Goal: Transaction & Acquisition: Book appointment/travel/reservation

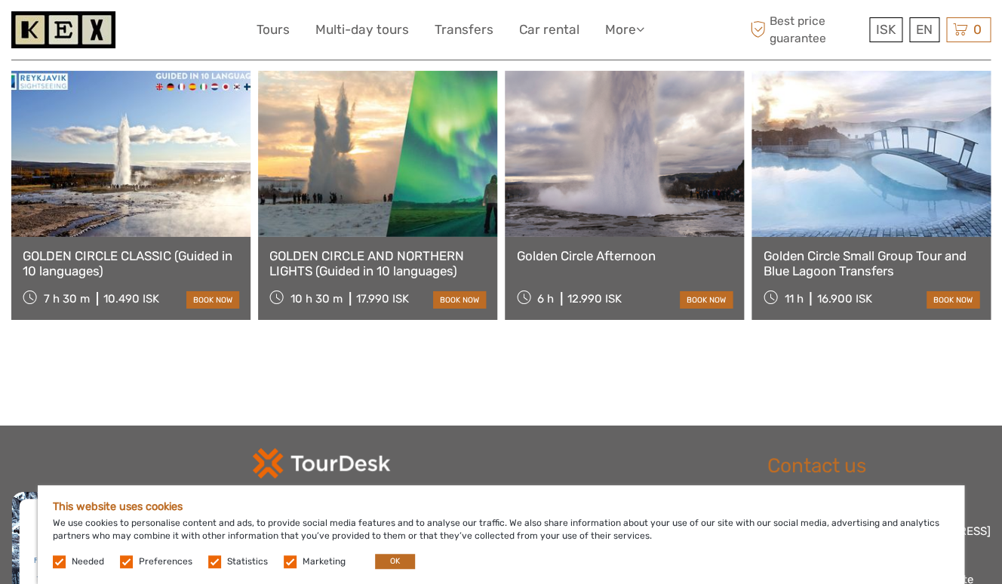
scroll to position [1632, 0]
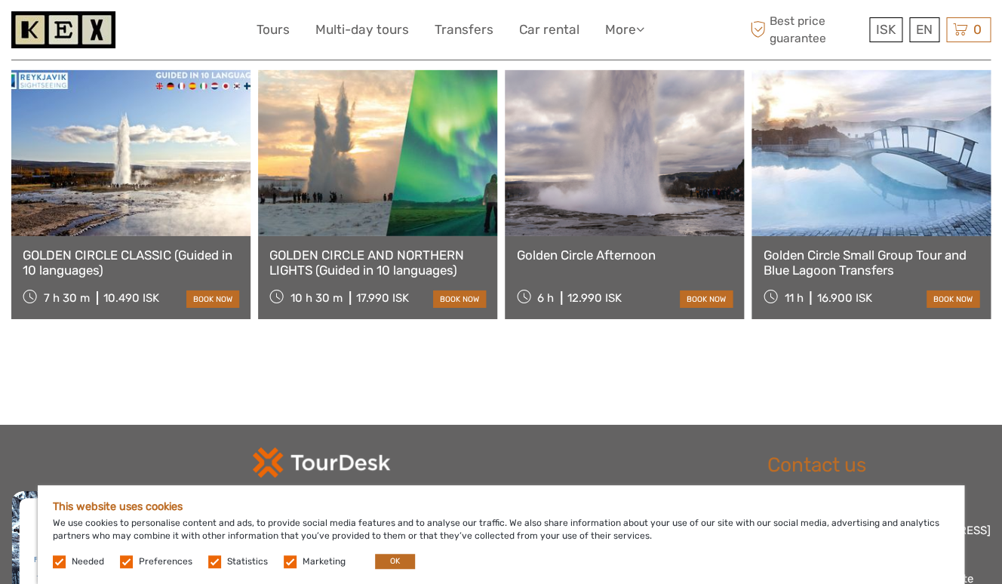
click at [879, 236] on div "Golden Circle Small Group Tour and Blue Lagoon Transfers 11 h 16.900 ISK book n…" at bounding box center [871, 277] width 239 height 83
click at [879, 248] on link "Golden Circle Small Group Tour and Blue Lagoon Transfers" at bounding box center [871, 263] width 217 height 31
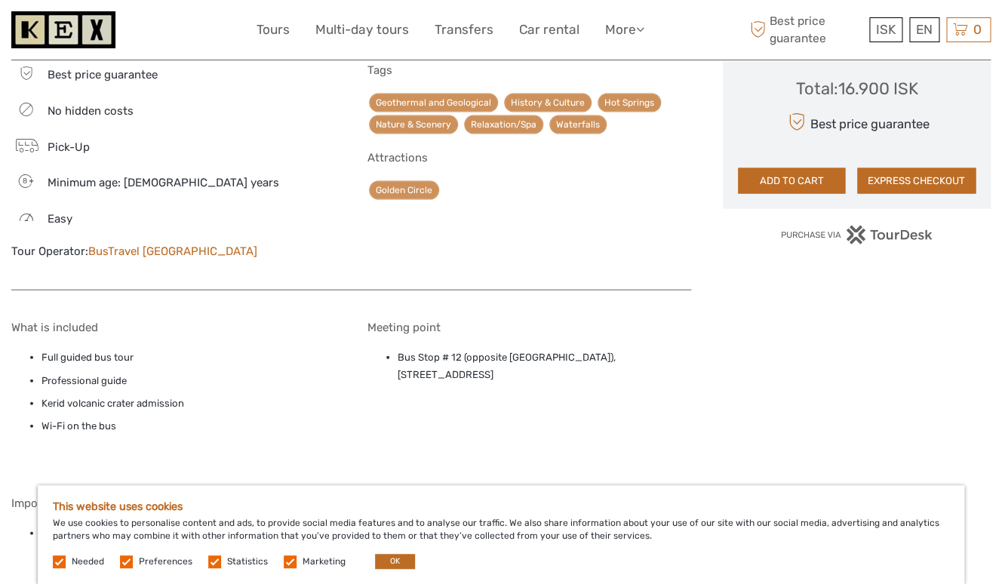
scroll to position [970, 0]
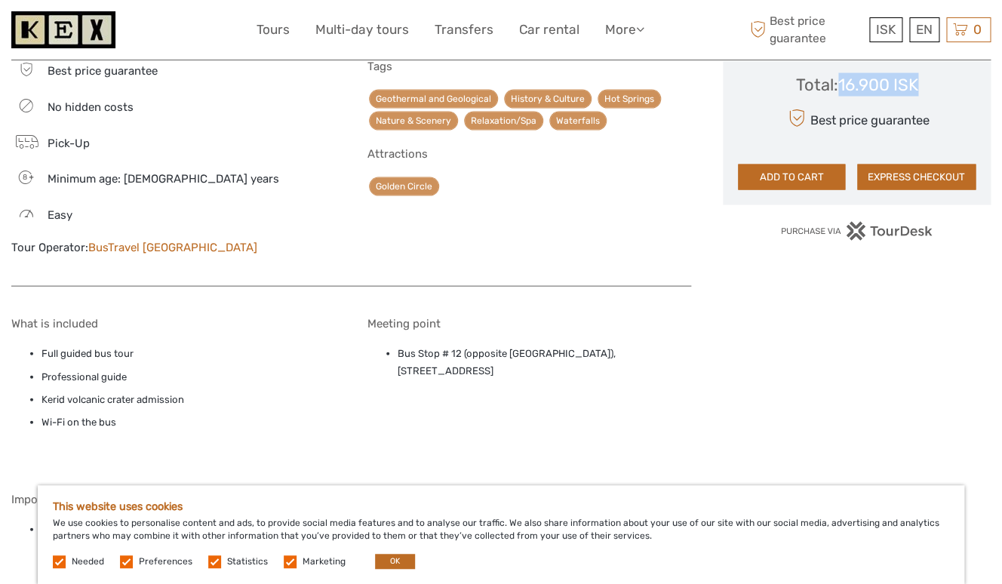
drag, startPoint x: 840, startPoint y: 87, endPoint x: 923, endPoint y: 77, distance: 83.6
click at [923, 77] on div "Total : 16.900 ISK Best price guarantee ADD TO CART EXPRESS CHECKOUT" at bounding box center [857, 120] width 238 height 138
copy div "16.900 ISK"
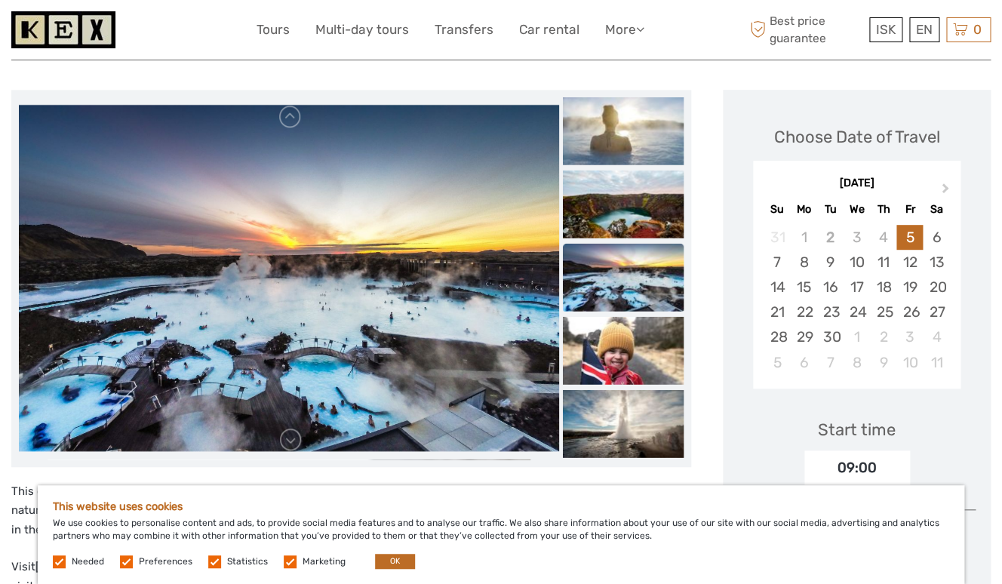
scroll to position [128, 0]
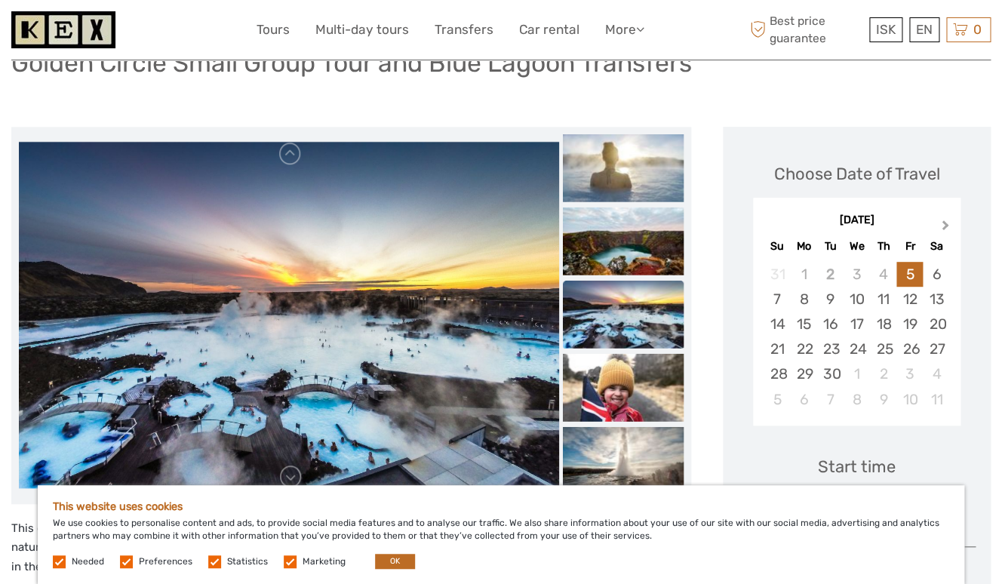
click at [946, 220] on button "Next Month" at bounding box center [947, 229] width 24 height 24
click at [904, 350] on div "24" at bounding box center [909, 349] width 26 height 25
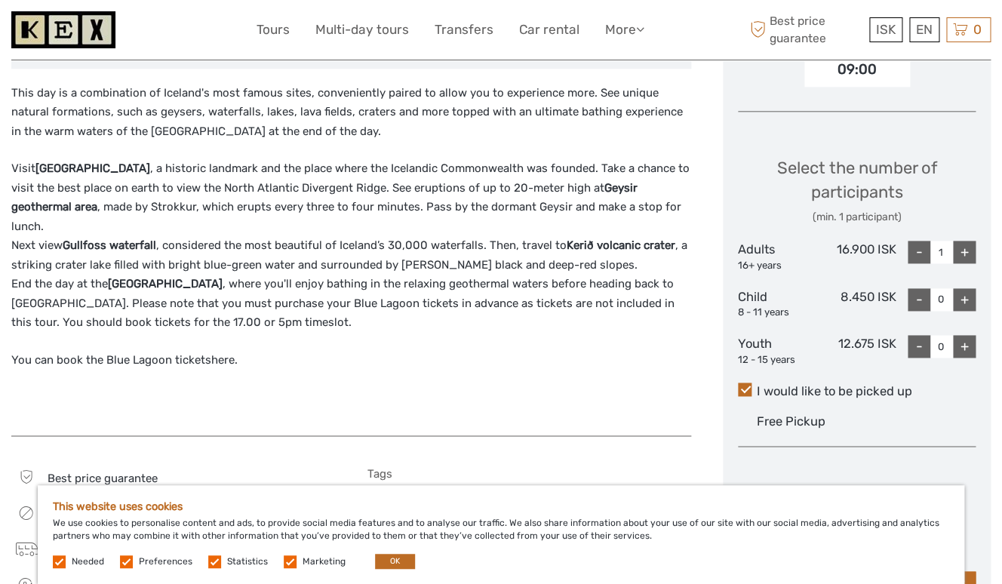
scroll to position [559, 0]
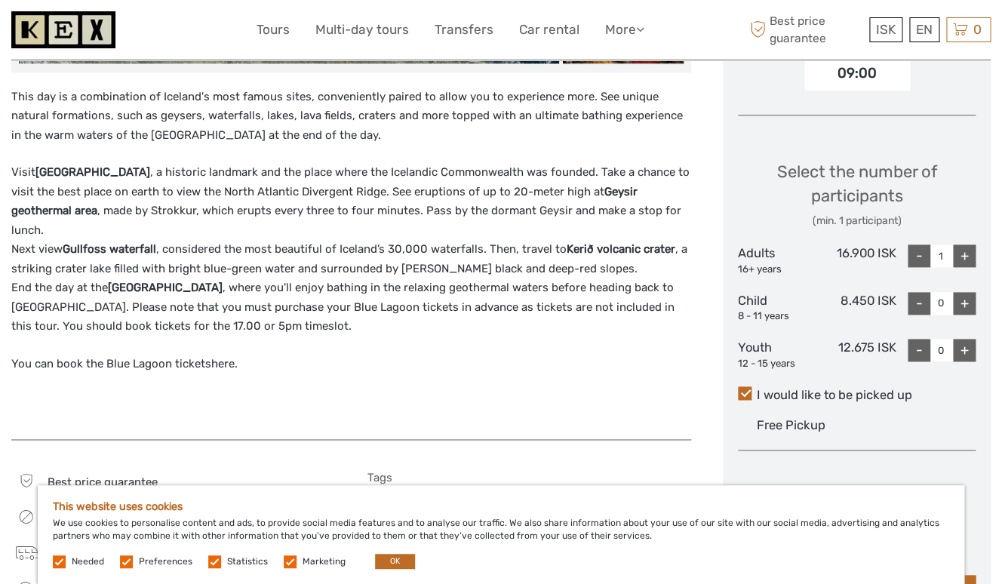
click at [960, 258] on div "+" at bounding box center [964, 255] width 23 height 23
click at [917, 257] on div "-" at bounding box center [919, 255] width 23 height 23
type input "1"
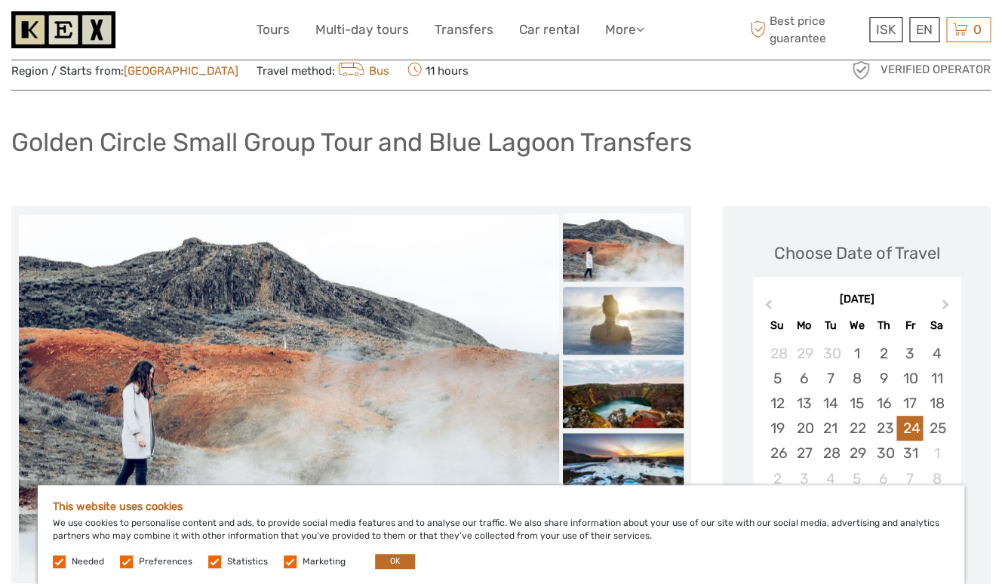
scroll to position [0, 0]
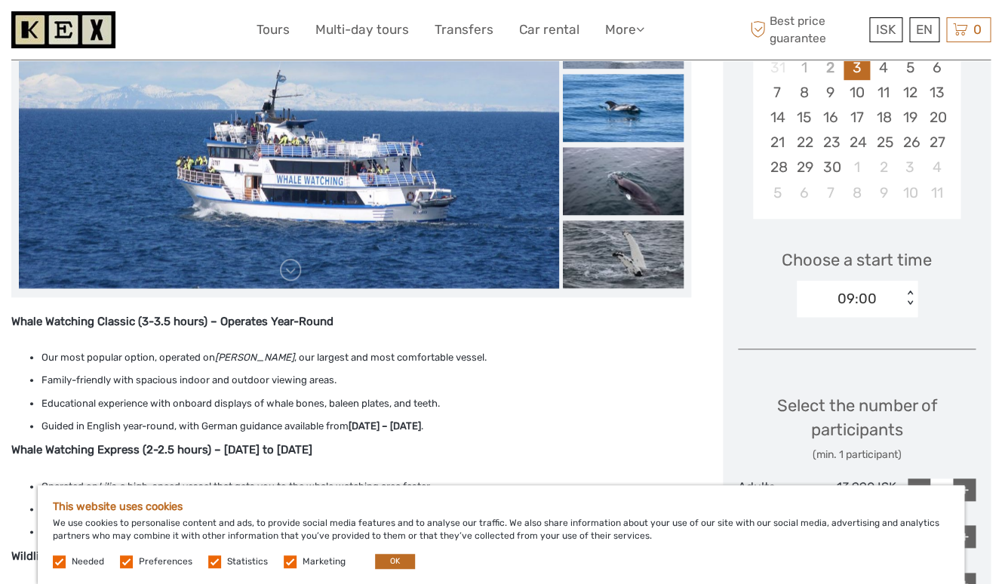
scroll to position [198, 0]
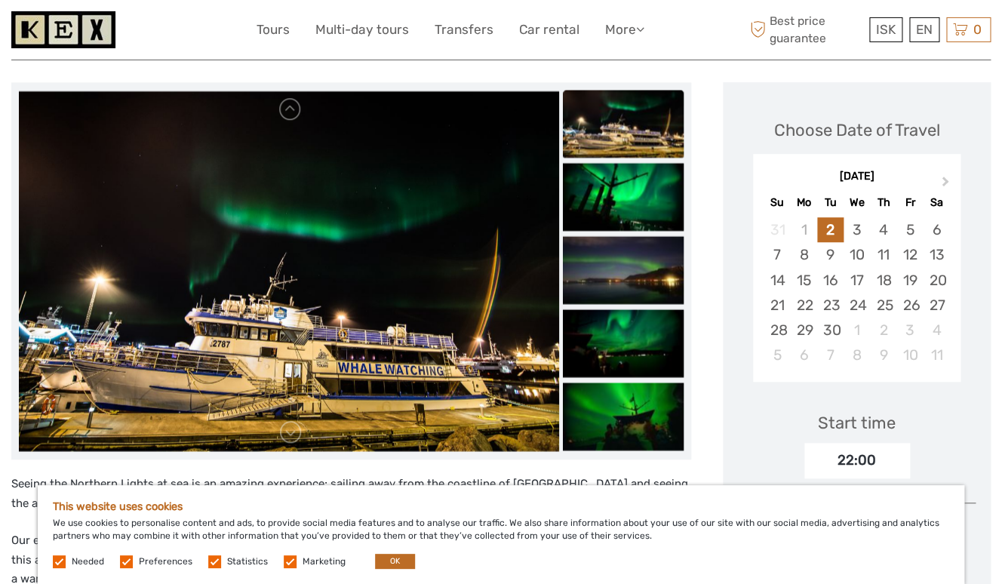
scroll to position [187, 0]
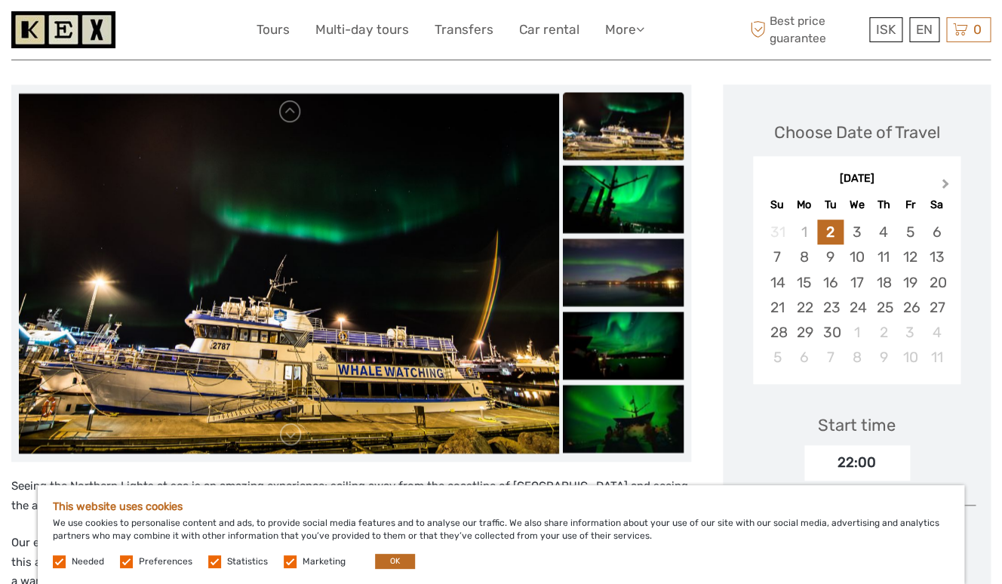
click at [946, 176] on span "Next Month" at bounding box center [946, 187] width 0 height 22
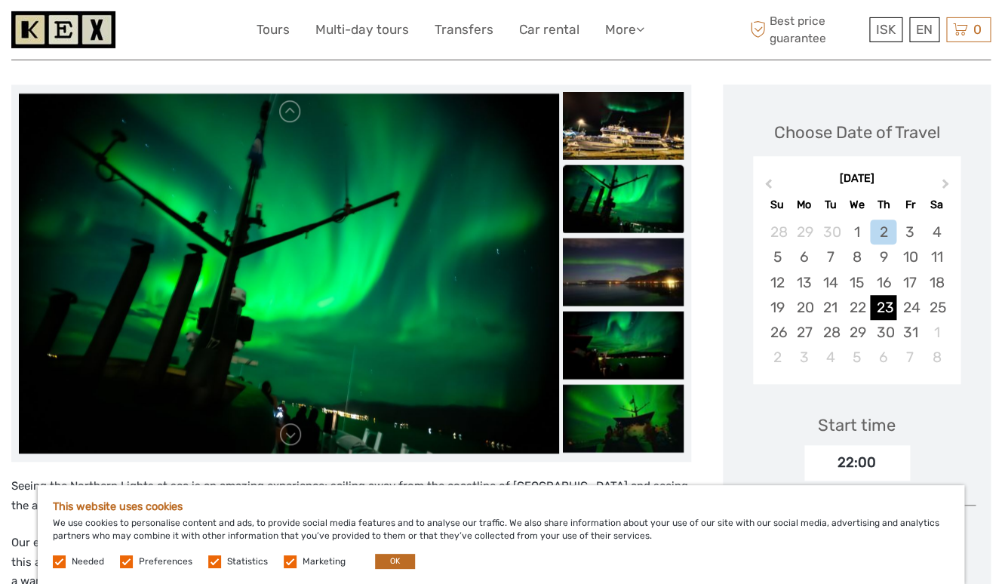
click at [889, 295] on div "23" at bounding box center [883, 307] width 26 height 25
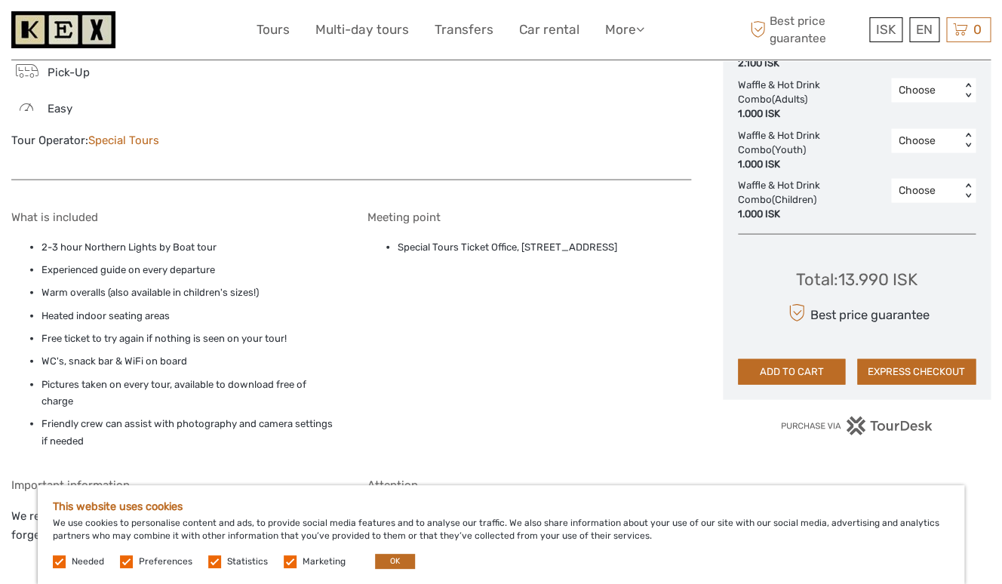
scroll to position [1075, 0]
